Goal: Task Accomplishment & Management: Use online tool/utility

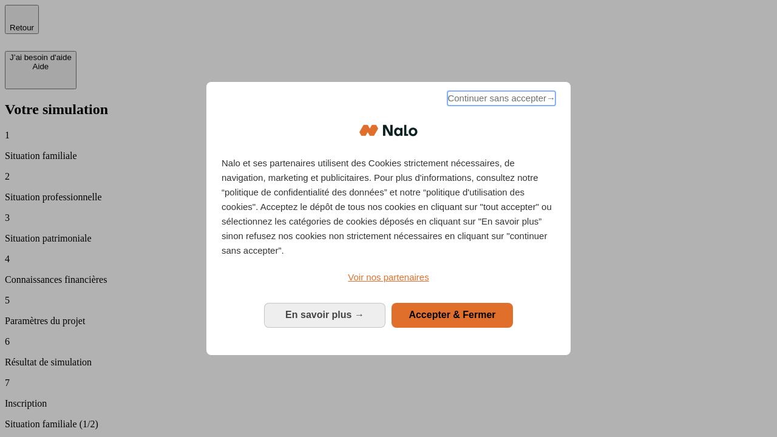
click at [500, 100] on span "Continuer sans accepter →" at bounding box center [502, 98] width 108 height 15
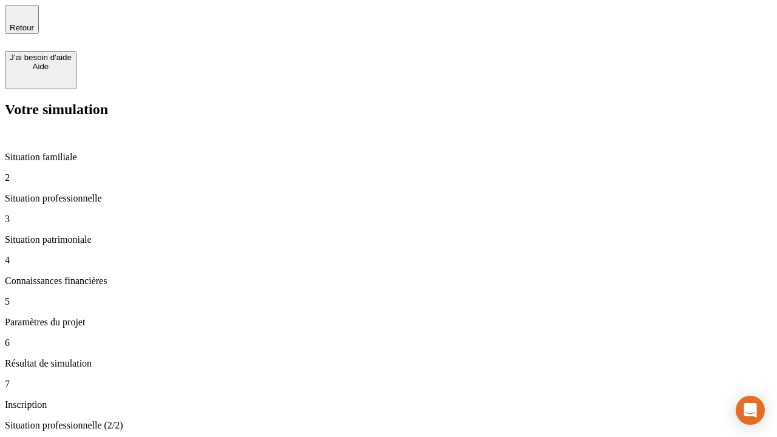
type input "30 000"
type input "0"
type input "1 000"
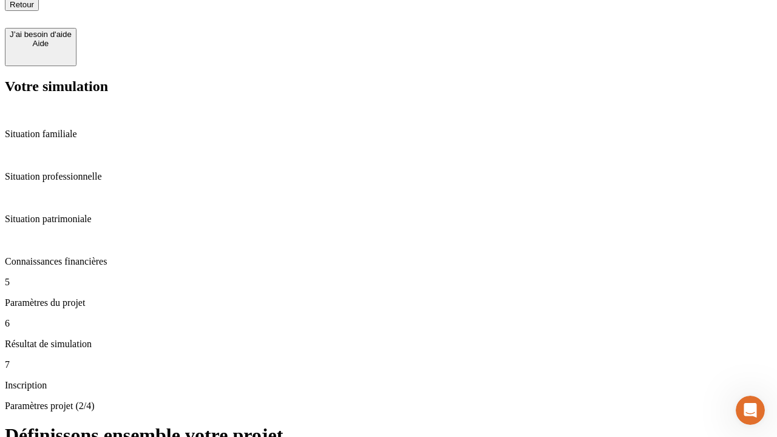
scroll to position [12, 0]
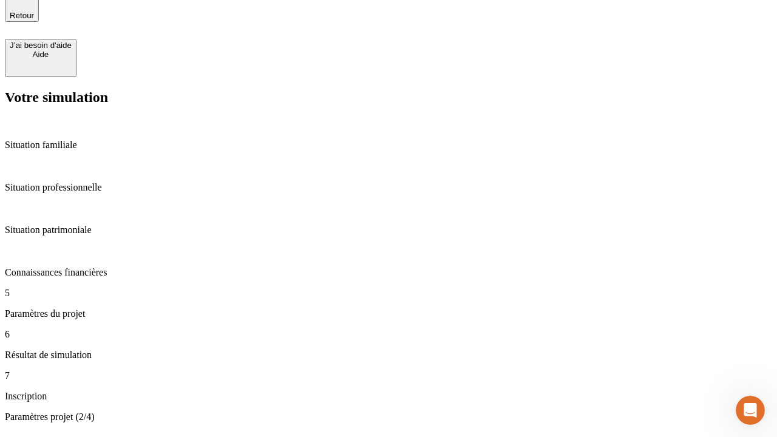
type input "40"
type input "64"
type input "200 000"
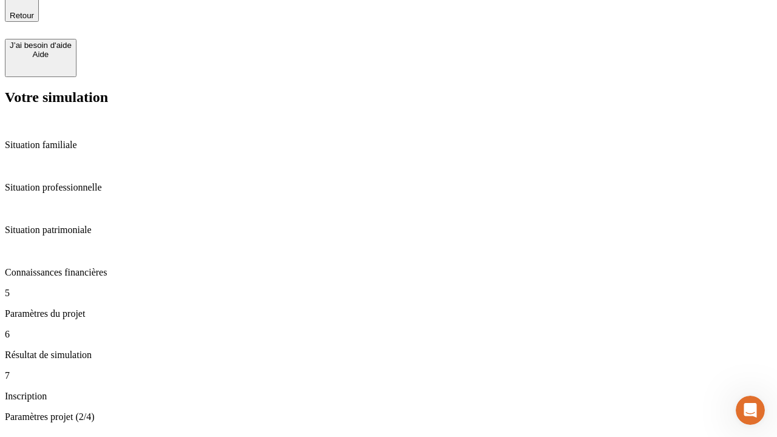
type input "640"
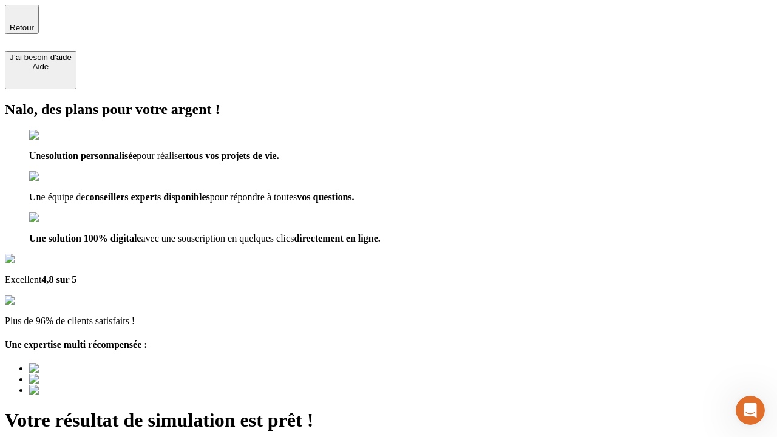
type input "[EMAIL_ADDRESS][DOMAIN_NAME]"
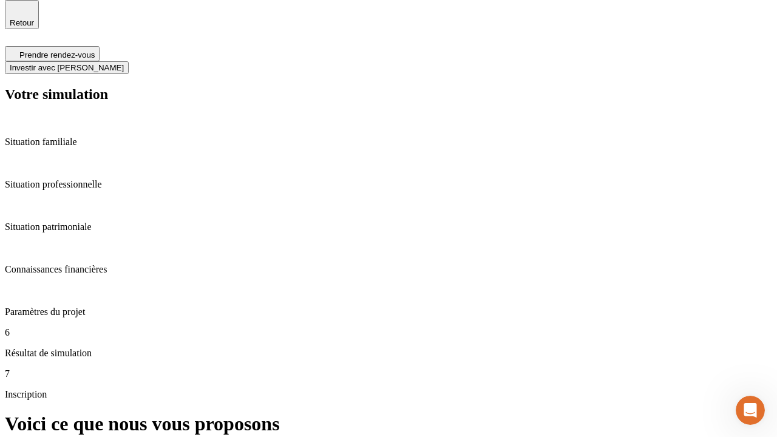
click at [124, 63] on span "Investir avec [PERSON_NAME]" at bounding box center [67, 67] width 114 height 9
